Goal: Transaction & Acquisition: Download file/media

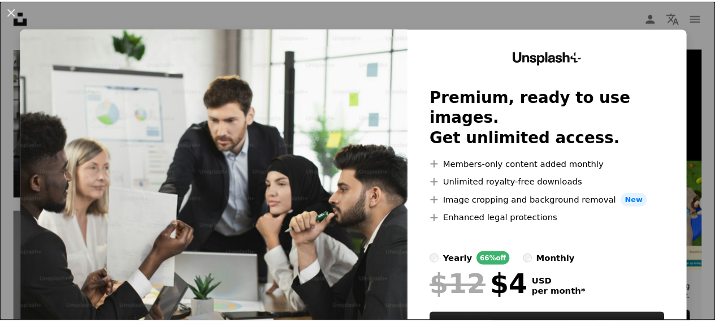
scroll to position [75, 0]
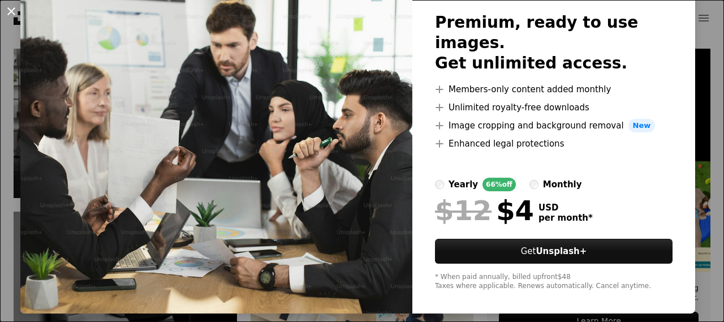
click at [11, 10] on button "An X shape" at bounding box center [12, 12] width 14 height 14
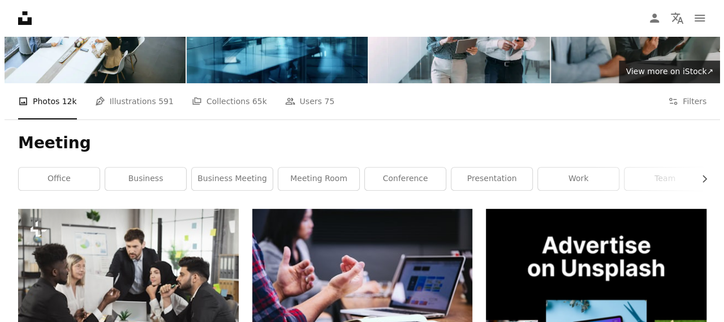
scroll to position [103, 0]
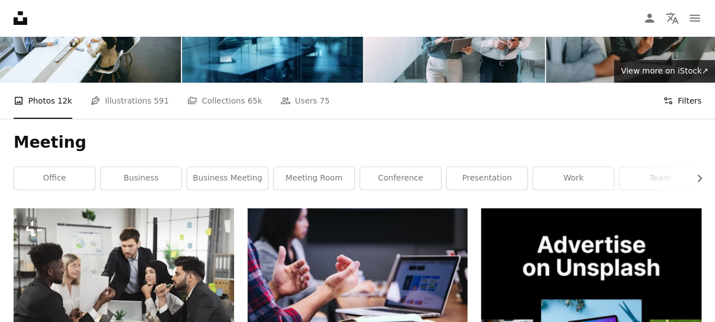
click at [678, 101] on button "Filters Filters" at bounding box center [682, 101] width 38 height 36
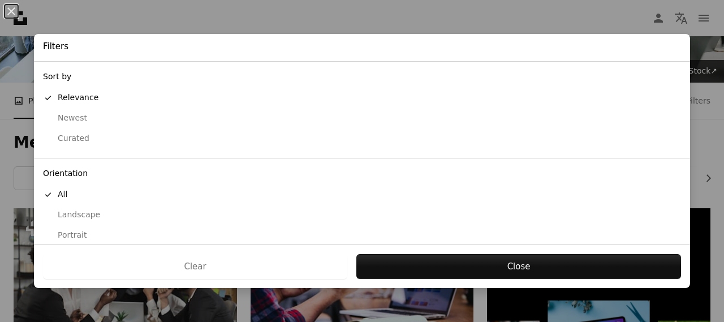
scroll to position [125, 0]
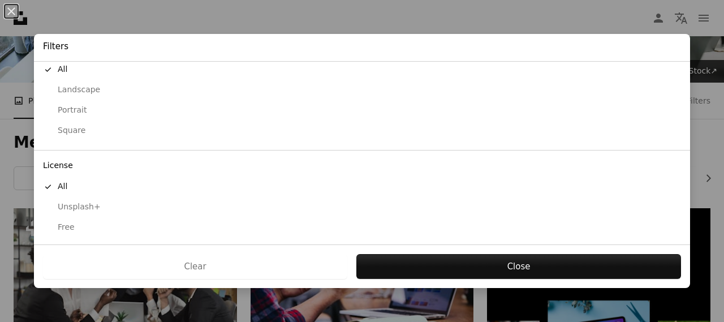
click at [58, 228] on div "Free" at bounding box center [362, 227] width 638 height 11
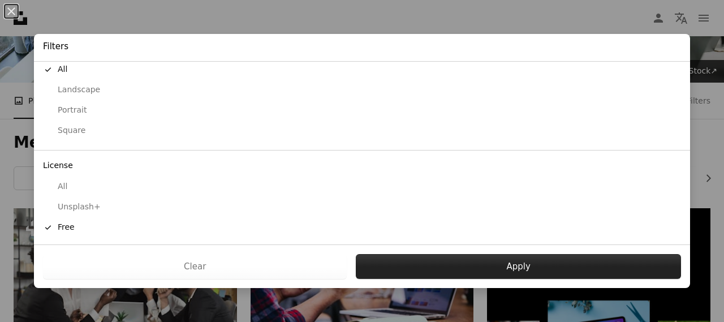
click at [444, 257] on button "Apply" at bounding box center [518, 266] width 325 height 25
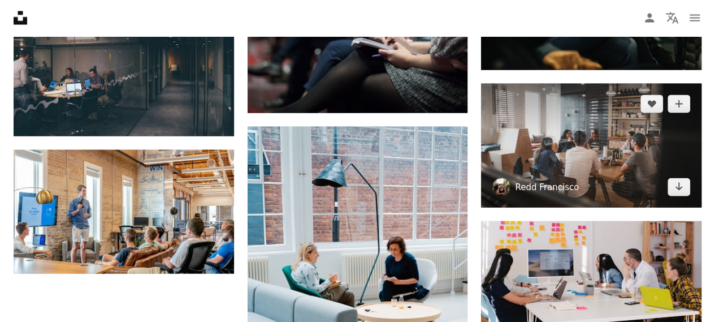
scroll to position [1133, 0]
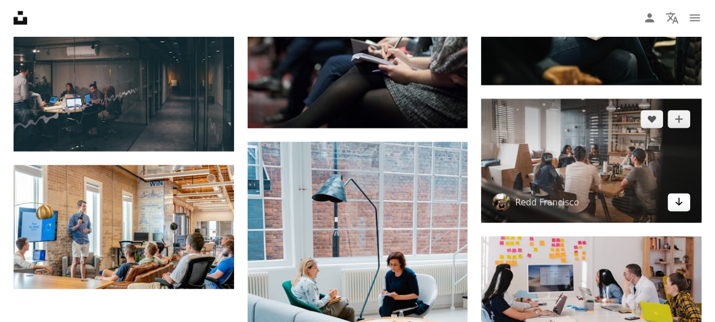
click at [678, 198] on icon "Download" at bounding box center [679, 202] width 7 height 8
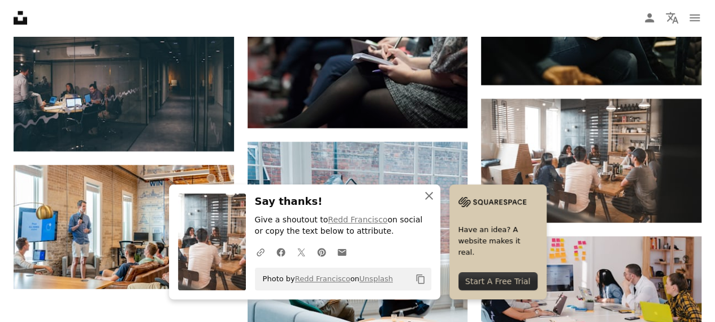
click at [429, 194] on icon "An X shape" at bounding box center [429, 196] width 14 height 14
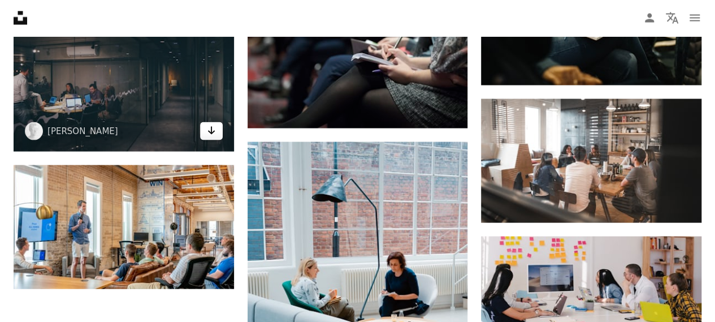
click at [208, 133] on icon "Arrow pointing down" at bounding box center [211, 131] width 9 height 14
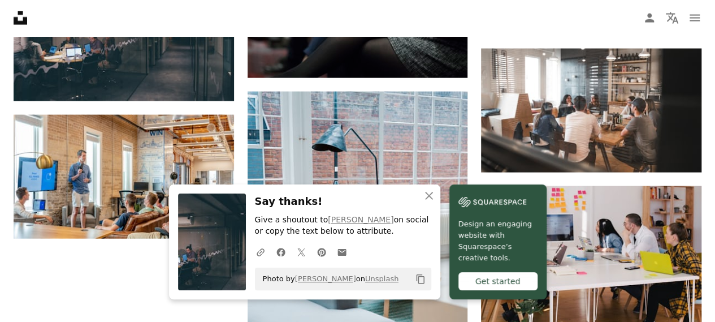
scroll to position [1184, 0]
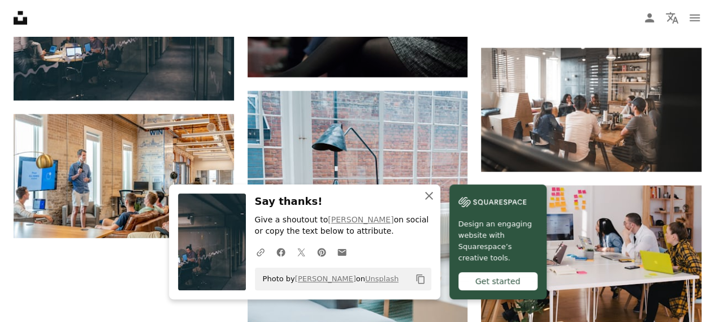
click at [428, 196] on icon "button" at bounding box center [429, 196] width 8 height 8
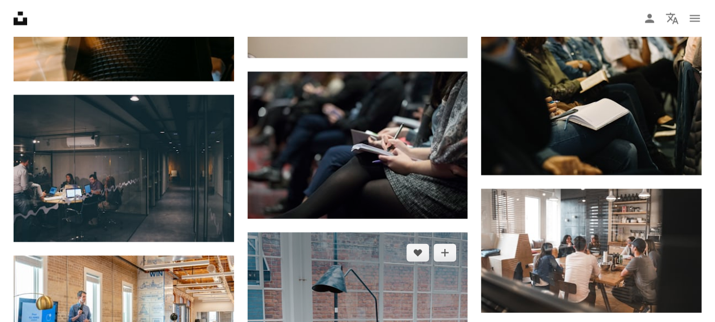
scroll to position [1043, 0]
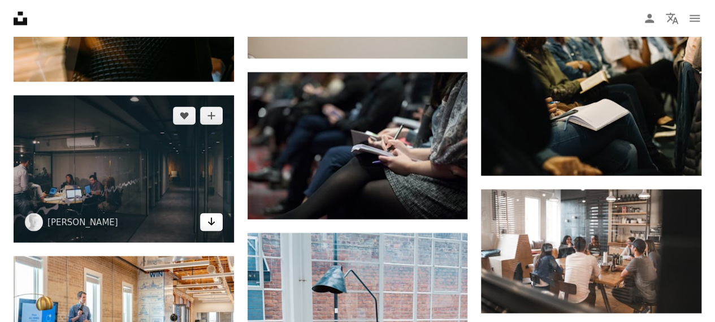
click at [211, 220] on icon "Arrow pointing down" at bounding box center [211, 221] width 9 height 14
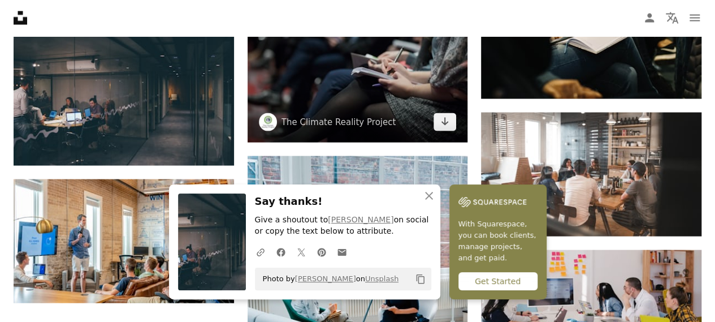
scroll to position [1122, 0]
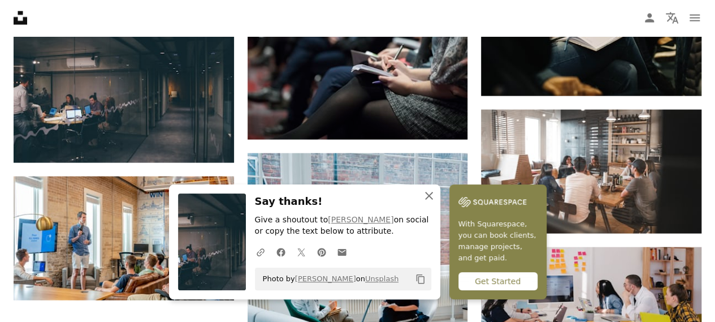
click at [429, 197] on icon "button" at bounding box center [429, 196] width 8 height 8
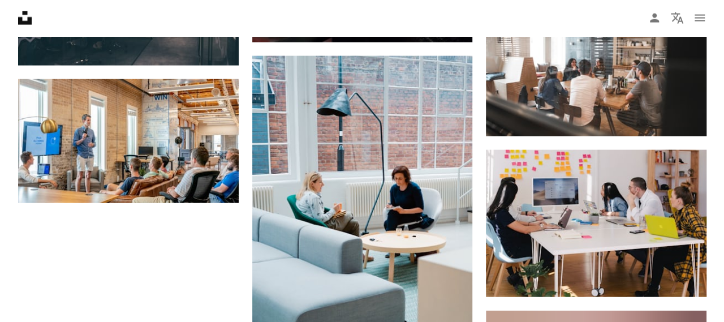
scroll to position [1212, 0]
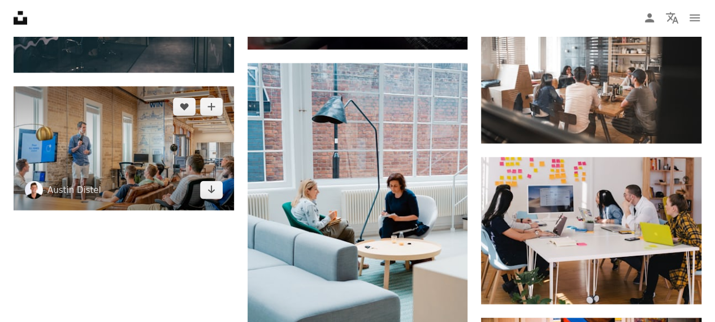
click at [180, 136] on img at bounding box center [124, 149] width 220 height 124
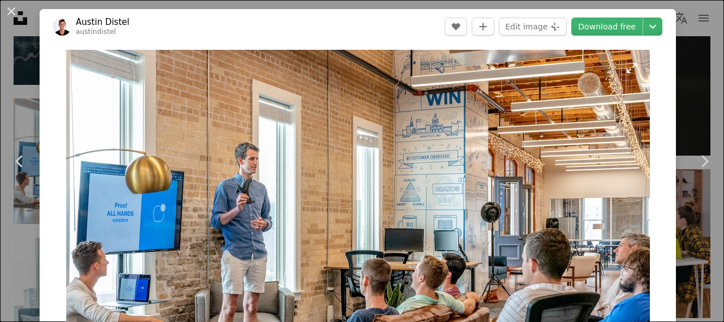
scroll to position [133, 0]
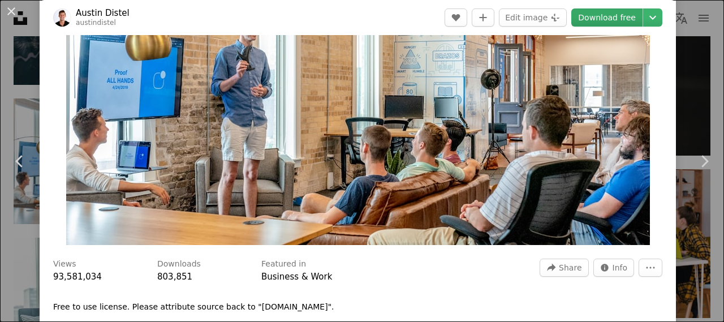
click at [606, 23] on link "Download free" at bounding box center [606, 17] width 71 height 18
